Goal: Task Accomplishment & Management: Check status

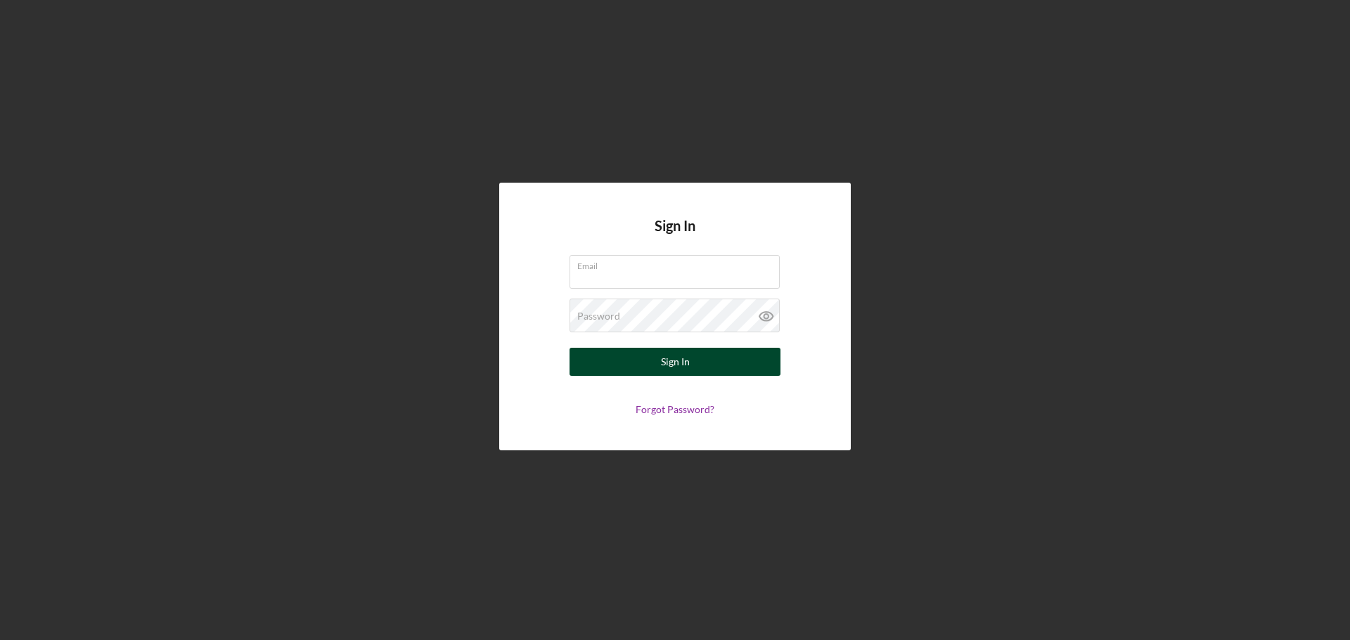
type input "[EMAIL_ADDRESS][DOMAIN_NAME]"
click at [719, 365] on button "Sign In" at bounding box center [674, 362] width 211 height 28
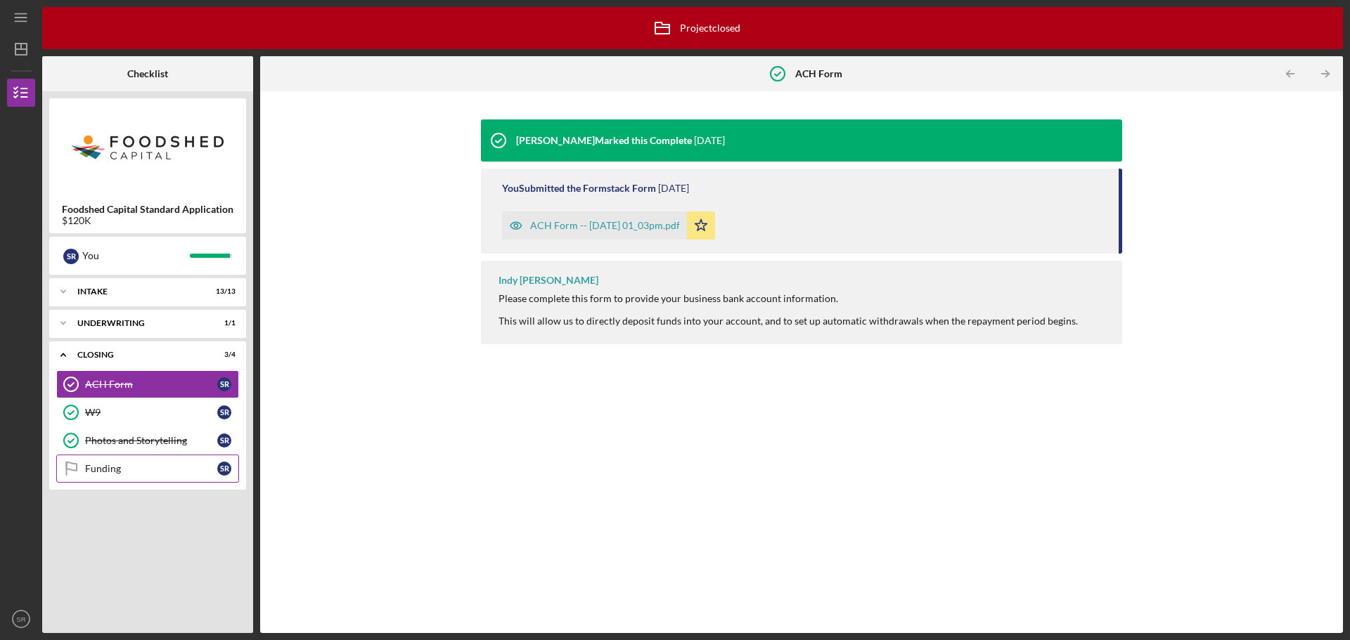
click at [112, 471] on div "Funding" at bounding box center [151, 468] width 132 height 11
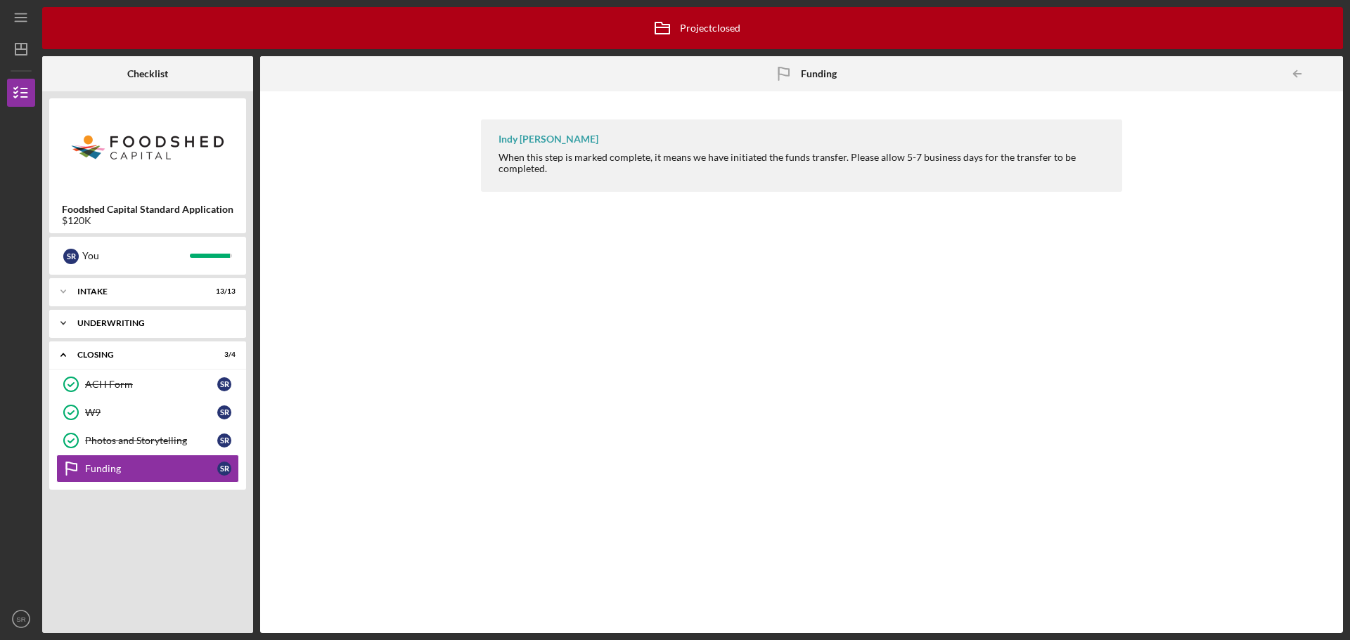
click at [117, 327] on div "Underwriting" at bounding box center [152, 323] width 151 height 8
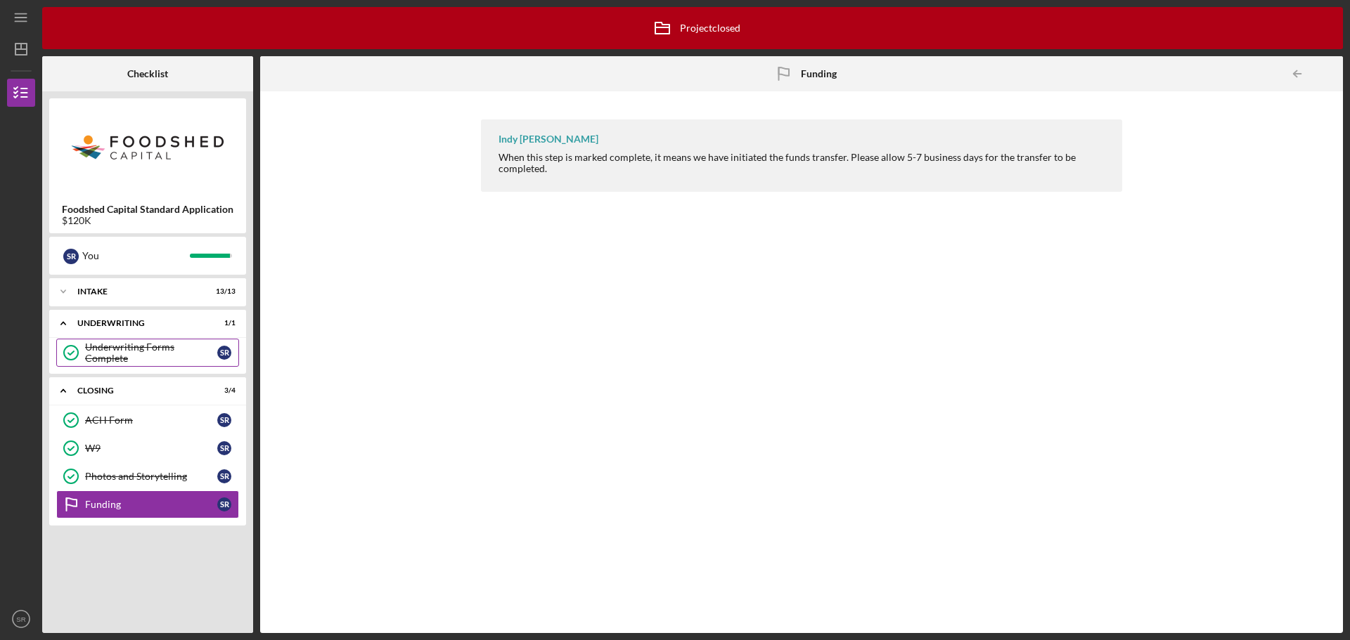
click at [114, 351] on div "Underwriting Forms Complete" at bounding box center [151, 353] width 132 height 22
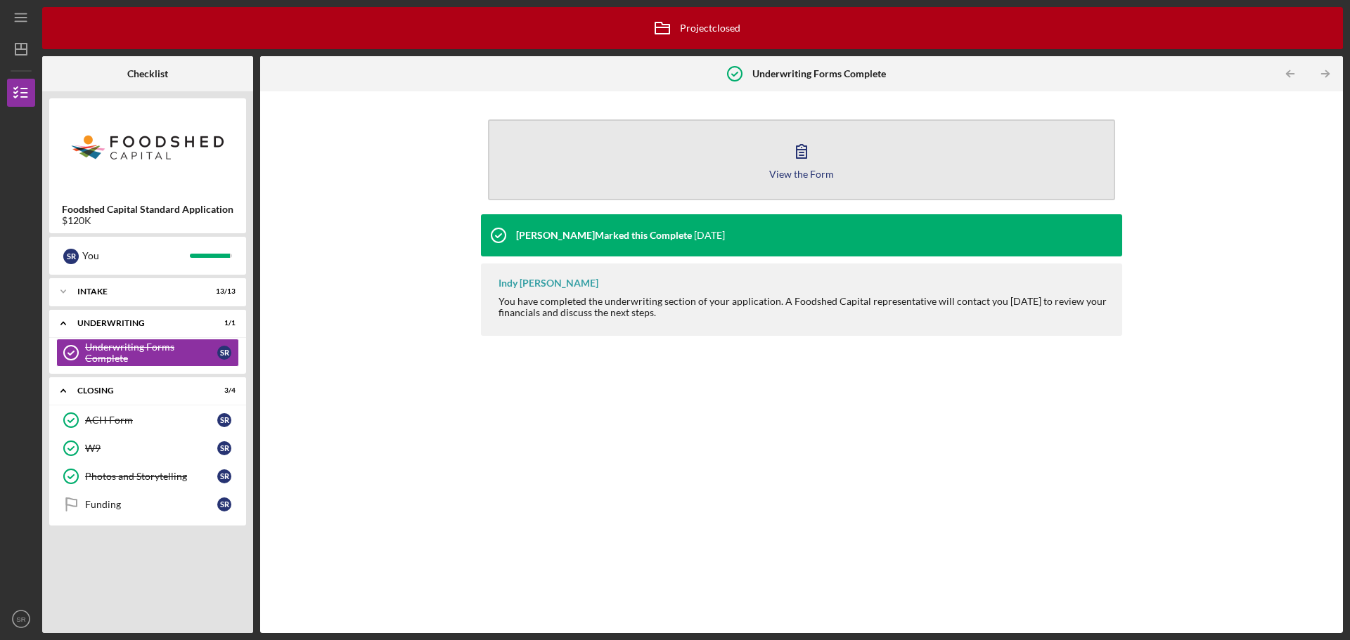
click at [801, 154] on icon "button" at bounding box center [801, 151] width 35 height 35
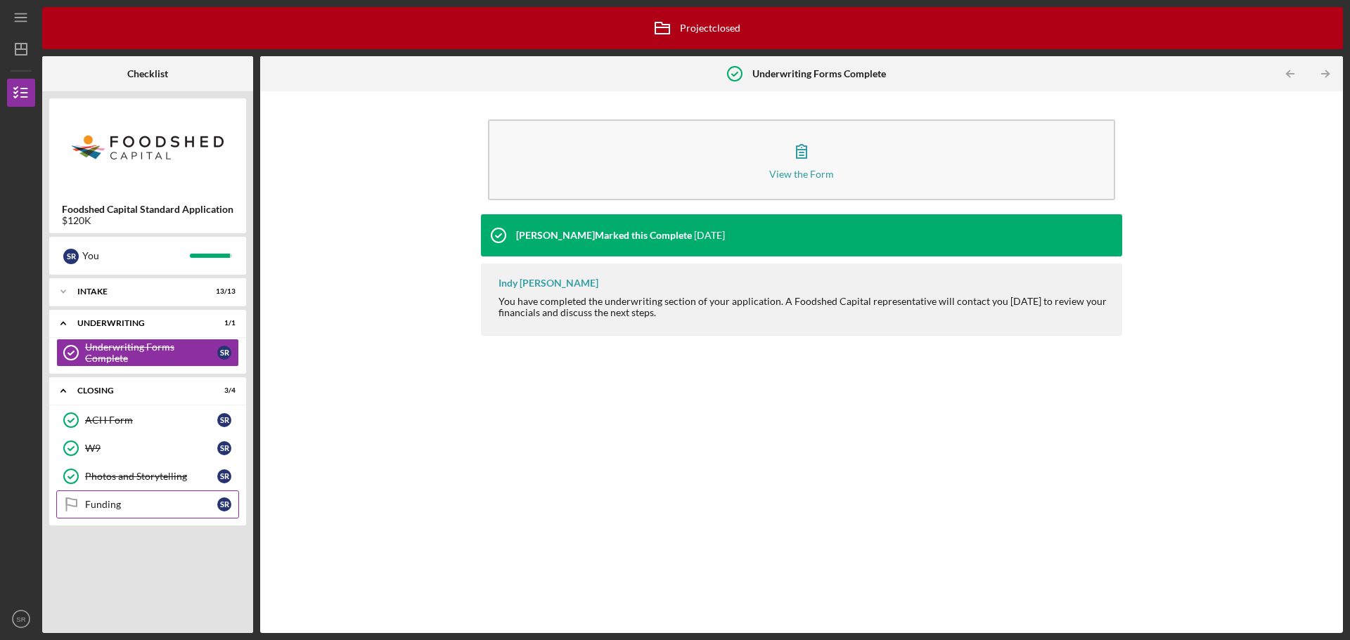
click at [96, 510] on div "Funding" at bounding box center [151, 504] width 132 height 11
